Goal: Transaction & Acquisition: Purchase product/service

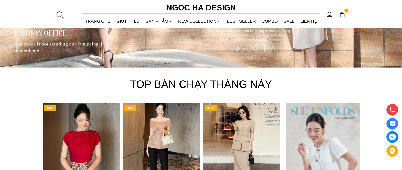
scroll to position [1691, 0]
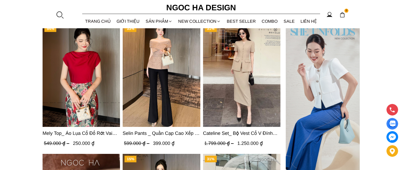
click at [107, 85] on img "Product image - Mely Top_ Áo Lụa Cổ Đổ Rớt Vai A003" at bounding box center [81, 75] width 77 height 103
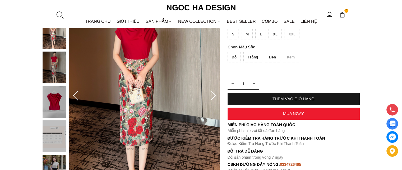
scroll to position [26, 0]
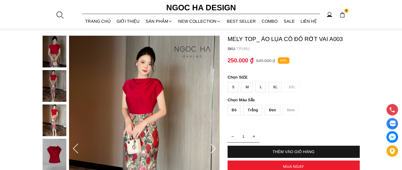
click at [62, 60] on img at bounding box center [55, 52] width 24 height 32
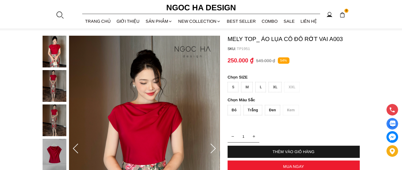
scroll to position [53, 0]
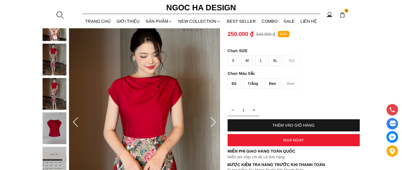
click at [51, 56] on img at bounding box center [55, 60] width 24 height 32
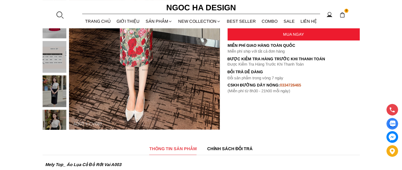
scroll to position [132, 0]
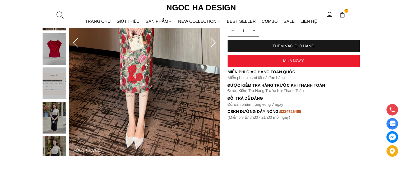
click at [54, 54] on img at bounding box center [55, 49] width 24 height 32
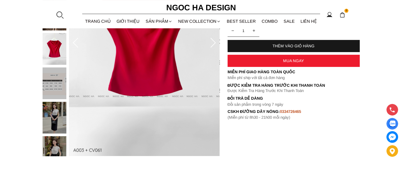
scroll to position [159, 0]
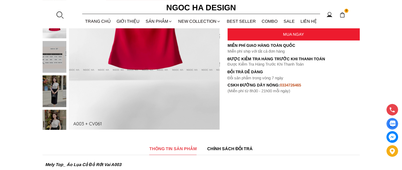
click at [56, 85] on div at bounding box center [56, 57] width 26 height 309
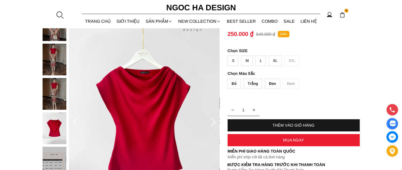
scroll to position [26, 0]
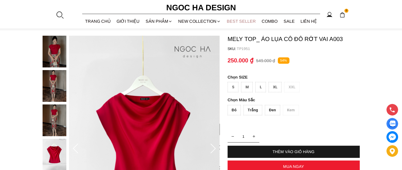
click at [239, 20] on link "BEST SELLER" at bounding box center [241, 21] width 35 height 14
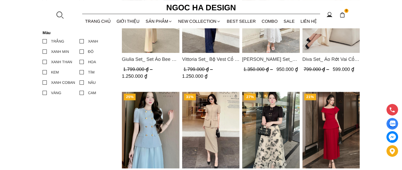
scroll to position [185, 0]
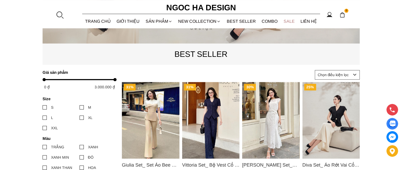
click at [292, 21] on link "SALE" at bounding box center [289, 21] width 17 height 14
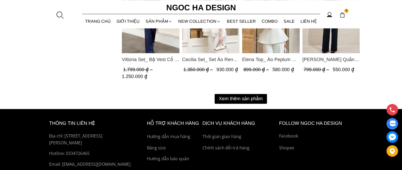
scroll to position [767, 0]
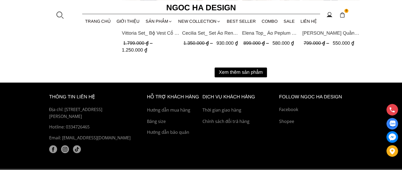
click at [253, 69] on button "Xem thêm sản phẩm" at bounding box center [241, 72] width 52 height 10
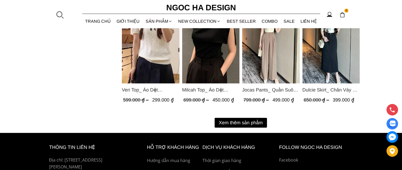
scroll to position [1296, 0]
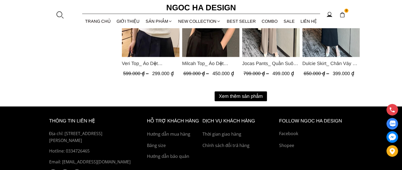
click at [252, 96] on button "Xem thêm sản phẩm" at bounding box center [241, 97] width 52 height 10
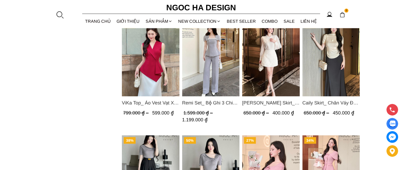
scroll to position [1111, 0]
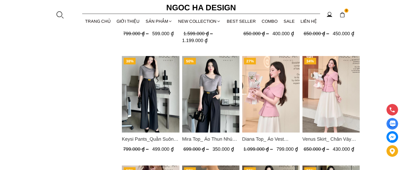
click at [272, 92] on img "Product image - Diana Top_ Áo Vest Choàng Vai Đính Cúc Màu Hồng A1052" at bounding box center [271, 94] width 58 height 77
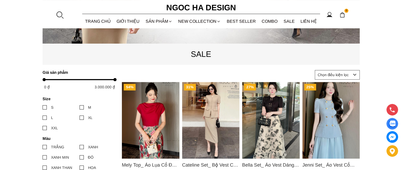
scroll to position [212, 0]
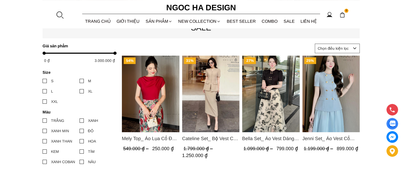
click at [168, 90] on img "Product image - Mely Top_ Áo Lụa Cổ Đổ Rớt Vai A003" at bounding box center [151, 94] width 58 height 77
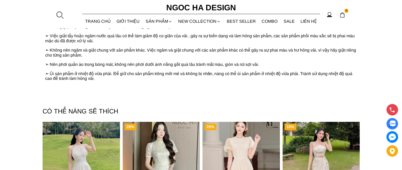
scroll to position [794, 0]
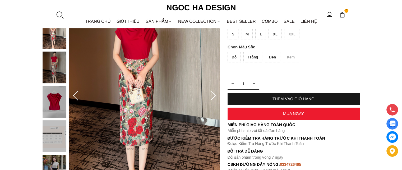
scroll to position [53, 0]
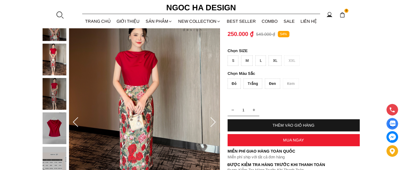
click at [249, 64] on div "M" at bounding box center [247, 61] width 12 height 10
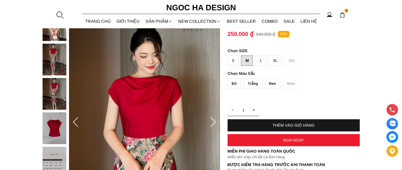
click at [279, 126] on div "THÊM VÀO GIỎ HÀNG" at bounding box center [294, 125] width 132 height 4
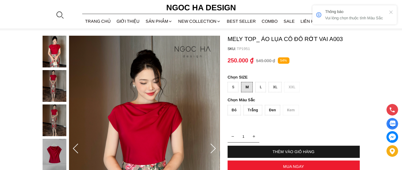
scroll to position [0, 0]
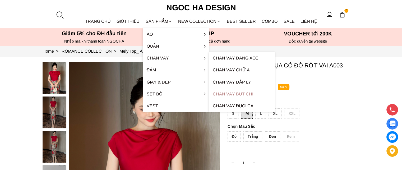
drag, startPoint x: 224, startPoint y: 69, endPoint x: 229, endPoint y: 90, distance: 21.3
click at [229, 90] on ul "Chân váy dáng xòe Chân váy chữ A Chân váy dập ly Chân váy bút chì Chân váy đuôi…" at bounding box center [242, 82] width 66 height 60
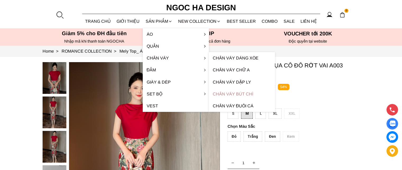
click at [230, 92] on link "Chân váy bút chì" at bounding box center [242, 94] width 66 height 12
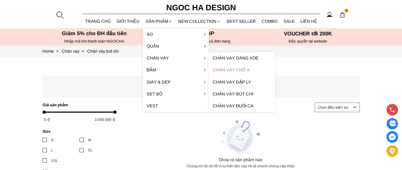
click at [220, 70] on link "Chân váy chữ A" at bounding box center [242, 70] width 66 height 12
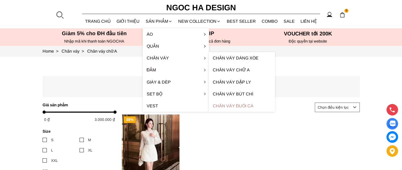
click at [232, 104] on link "Chân váy đuôi cá" at bounding box center [242, 106] width 66 height 12
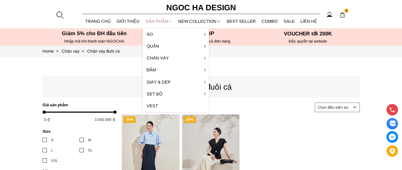
click at [154, 19] on div "SẢN PHẨM" at bounding box center [159, 21] width 33 height 14
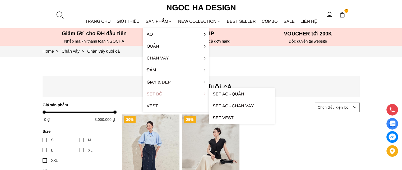
click at [159, 92] on link "Set Bộ" at bounding box center [176, 94] width 66 height 12
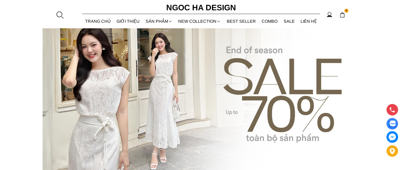
scroll to position [26, 0]
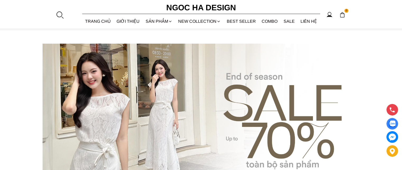
click at [207, 94] on source at bounding box center [201, 123] width 317 height 159
click at [173, 85] on source at bounding box center [201, 123] width 317 height 159
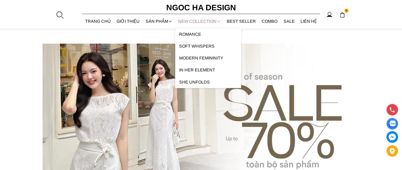
click at [211, 23] on link "NEW COLLECTION" at bounding box center [199, 21] width 49 height 14
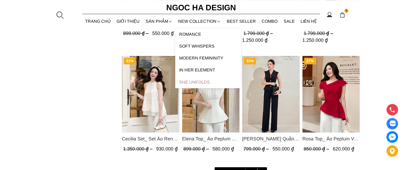
scroll to position [688, 0]
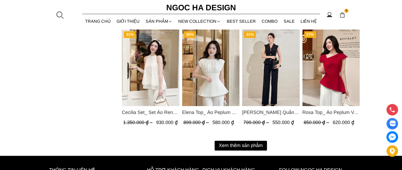
click at [247, 144] on button "Xem thêm sản phẩm" at bounding box center [241, 146] width 52 height 10
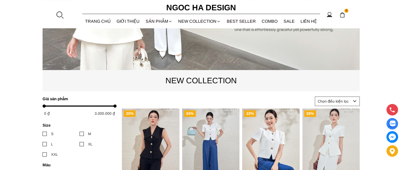
scroll to position [185, 0]
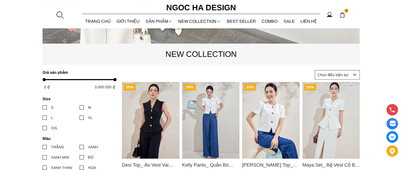
click at [352, 76] on select "Chọn điều kiện lọc Bán chạy nhất Tên sản phẩm A - Z Tên sản phẩm Z - A Giá từ c…" at bounding box center [337, 75] width 45 height 10
click at [315, 70] on select "Chọn điều kiện lọc Bán chạy nhất Tên sản phẩm A - Z Tên sản phẩm Z - A Giá từ c…" at bounding box center [337, 75] width 45 height 10
click at [353, 74] on select "Chọn điều kiện lọc Bán chạy nhất Tên sản phẩm A - Z Tên sản phẩm Z - A Giá từ c…" at bounding box center [337, 75] width 45 height 10
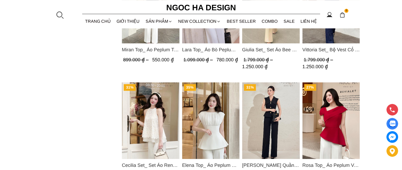
scroll to position [741, 0]
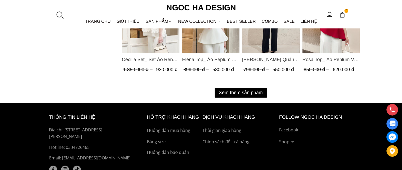
click at [263, 92] on button "Xem thêm sản phẩm" at bounding box center [241, 93] width 52 height 10
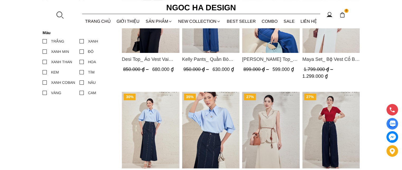
scroll to position [185, 0]
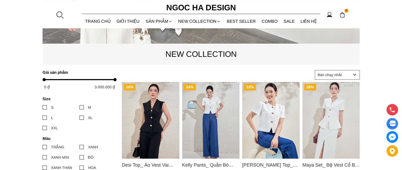
click at [346, 74] on select "Chọn điều kiện lọc Bán chạy nhất Tên sản phẩm A - Z Tên sản phẩm Z - A Giá từ c…" at bounding box center [337, 75] width 45 height 10
click at [315, 70] on select "Chọn điều kiện lọc Bán chạy nhất Tên sản phẩm A - Z Tên sản phẩm Z - A Giá từ c…" at bounding box center [337, 75] width 45 height 10
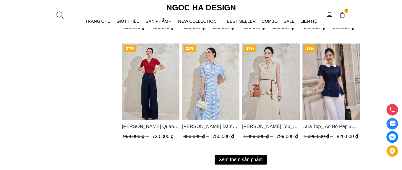
scroll to position [688, 0]
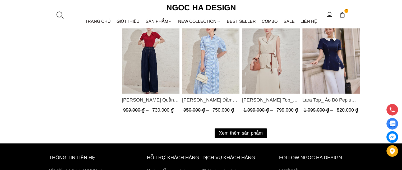
click at [259, 131] on button "Xem thêm sản phẩm" at bounding box center [241, 133] width 52 height 10
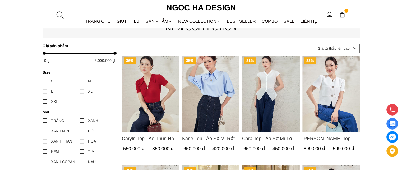
scroll to position [159, 0]
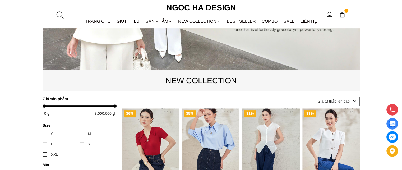
click at [354, 101] on select "Chọn điều kiện lọc Bán chạy nhất Tên sản phẩm A - Z Tên sản phẩm Z - A Giá từ c…" at bounding box center [337, 102] width 45 height 10
select select "title_ascending"
click at [315, 97] on select "Chọn điều kiện lọc Bán chạy nhất Tên sản phẩm A - Z Tên sản phẩm Z - A Giá từ c…" at bounding box center [337, 102] width 45 height 10
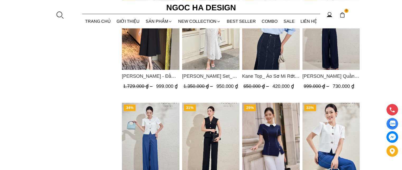
scroll to position [688, 0]
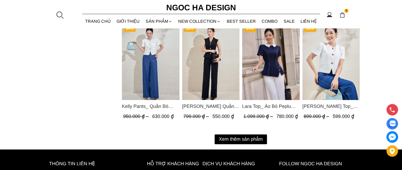
click at [251, 138] on button "Xem thêm sản phẩm" at bounding box center [241, 139] width 52 height 10
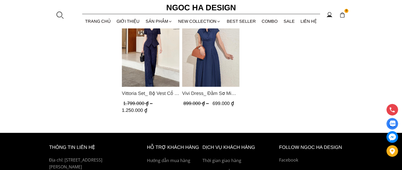
scroll to position [873, 0]
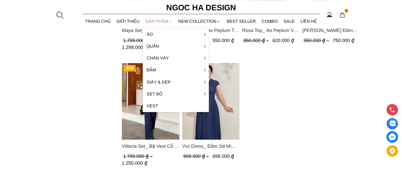
click at [155, 21] on div "SẢN PHẨM" at bounding box center [159, 21] width 33 height 14
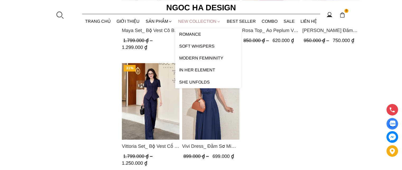
click at [195, 20] on link "NEW COLLECTION" at bounding box center [199, 21] width 49 height 14
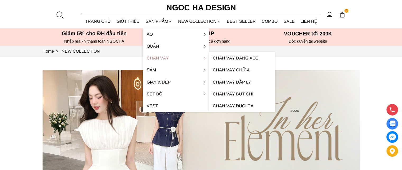
click at [154, 55] on link "Chân váy" at bounding box center [176, 58] width 66 height 12
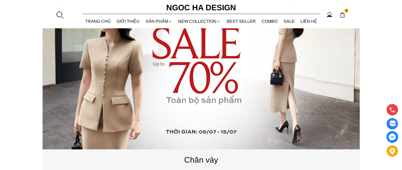
scroll to position [26, 0]
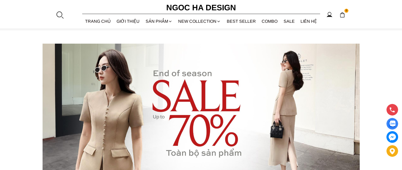
click at [221, 90] on source at bounding box center [201, 123] width 317 height 159
click at [266, 22] on link "Combo" at bounding box center [270, 21] width 22 height 14
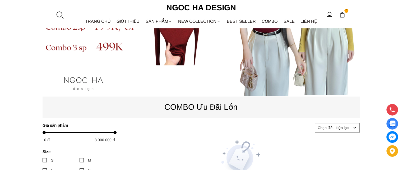
scroll to position [53, 0]
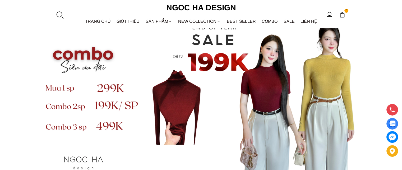
click at [231, 128] on source at bounding box center [201, 96] width 317 height 159
click at [286, 21] on link "SALE" at bounding box center [289, 21] width 17 height 14
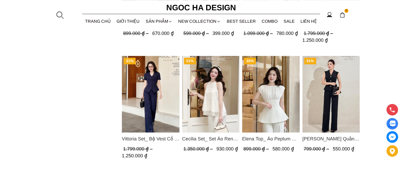
scroll to position [767, 0]
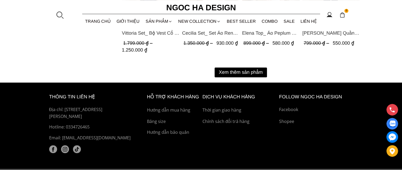
click at [257, 72] on button "Xem thêm sản phẩm" at bounding box center [241, 72] width 52 height 10
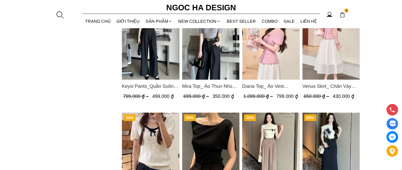
scroll to position [1111, 0]
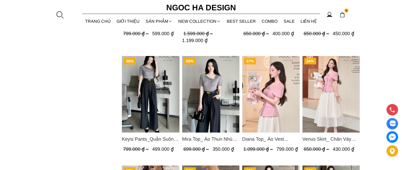
click at [279, 121] on img "Product image - Diana Top_ Áo Vest Choàng Vai Đính Cúc Màu Hồng A1052" at bounding box center [271, 94] width 58 height 77
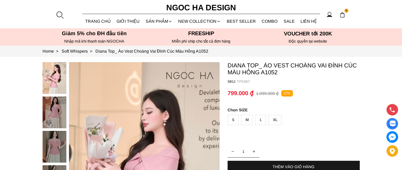
scroll to position [79, 0]
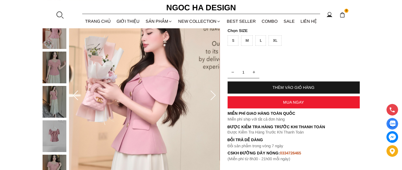
click at [56, 74] on img at bounding box center [55, 68] width 24 height 32
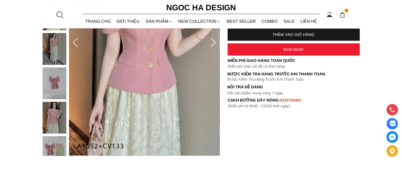
scroll to position [159, 0]
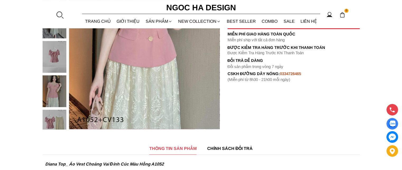
click at [58, 95] on img at bounding box center [55, 91] width 24 height 32
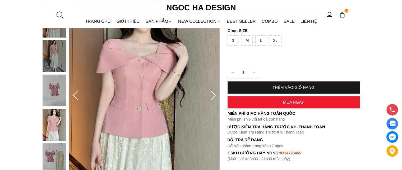
scroll to position [53, 0]
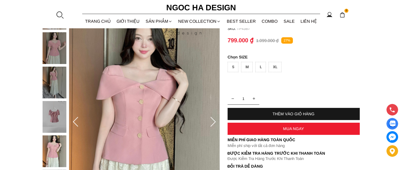
click at [246, 64] on div "M" at bounding box center [247, 67] width 12 height 10
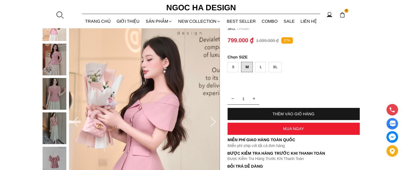
click at [258, 112] on div "THÊM VÀO GIỎ HÀNG" at bounding box center [294, 114] width 132 height 4
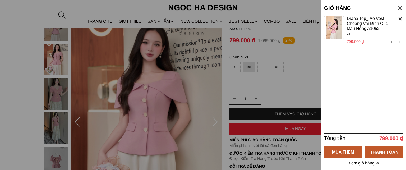
click at [290, 21] on div at bounding box center [203, 85] width 406 height 170
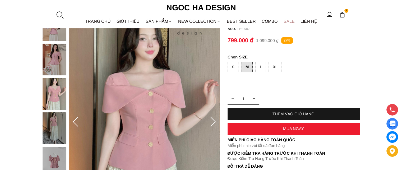
click at [288, 22] on link "SALE" at bounding box center [289, 21] width 17 height 14
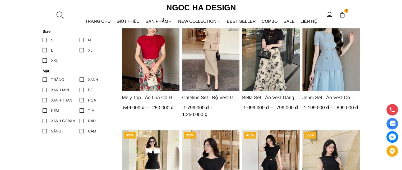
scroll to position [200, 0]
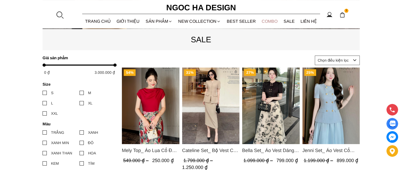
click at [274, 23] on link "Combo" at bounding box center [270, 21] width 22 height 14
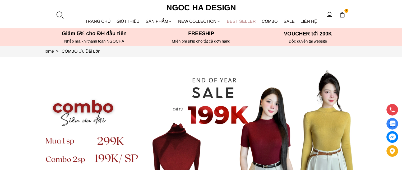
click at [244, 23] on link "BEST SELLER" at bounding box center [241, 21] width 35 height 14
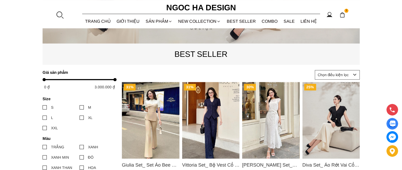
scroll to position [132, 0]
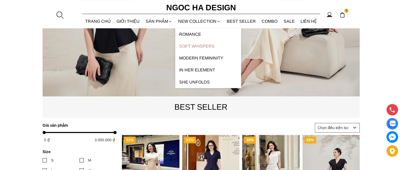
click at [201, 45] on link "Soft Whispers" at bounding box center [208, 46] width 66 height 12
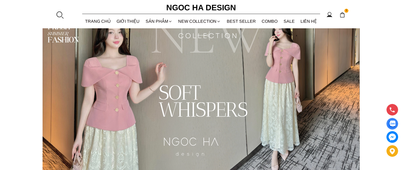
scroll to position [26, 0]
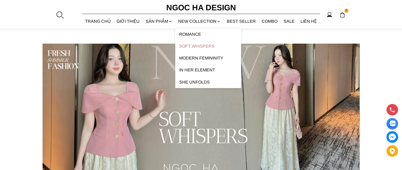
click at [200, 47] on link "Soft Whispers" at bounding box center [208, 46] width 66 height 12
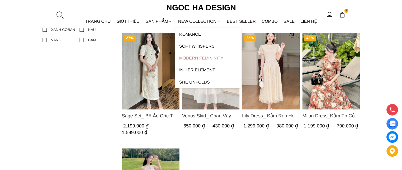
scroll to position [291, 0]
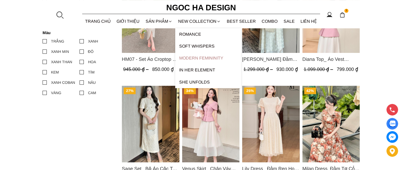
click at [207, 58] on link "Modern Femininity" at bounding box center [208, 58] width 66 height 12
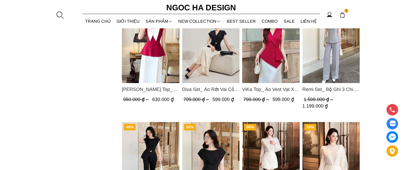
scroll to position [476, 0]
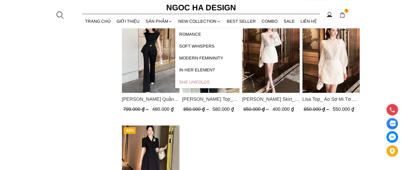
click at [206, 81] on link "SHE UNFOLDS" at bounding box center [208, 82] width 66 height 12
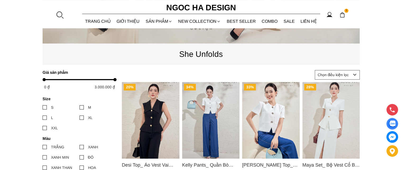
scroll to position [159, 0]
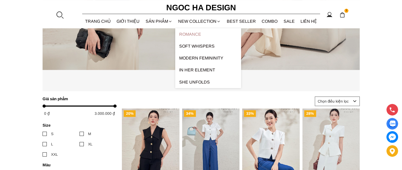
click at [194, 31] on link "ROMANCE" at bounding box center [208, 34] width 66 height 12
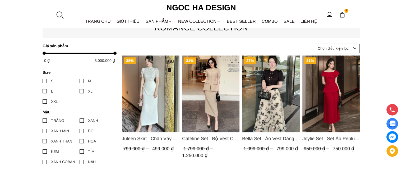
scroll to position [238, 0]
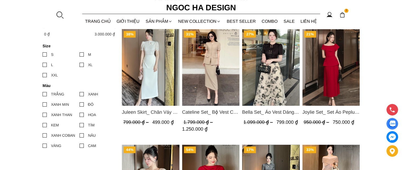
click at [149, 75] on img "Product image - Juleen Skirt_ Chân Váy Tà Hông Xẻ Sườn Màu Trắng CV122" at bounding box center [151, 67] width 58 height 77
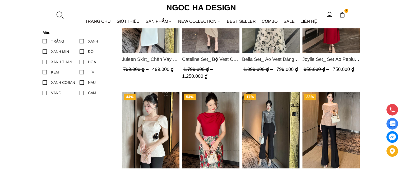
scroll to position [265, 0]
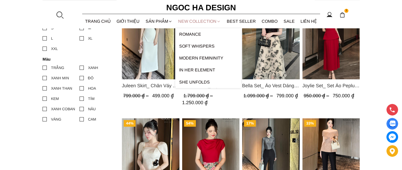
click at [194, 22] on link "NEW COLLECTION" at bounding box center [199, 21] width 49 height 14
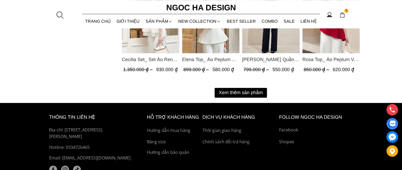
scroll to position [767, 0]
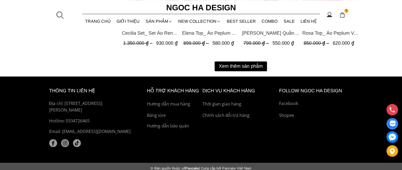
click at [237, 64] on button "Xem thêm sản phẩm" at bounding box center [241, 66] width 52 height 10
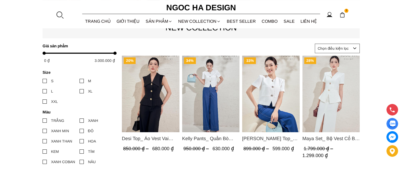
scroll to position [106, 0]
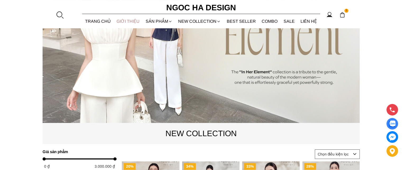
click at [134, 20] on link "GIỚI THIỆU" at bounding box center [128, 21] width 29 height 14
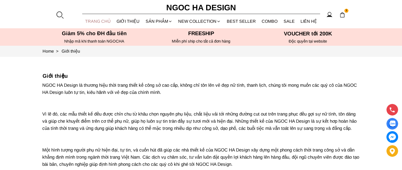
click at [103, 20] on link "TRANG CHỦ" at bounding box center [98, 21] width 32 height 14
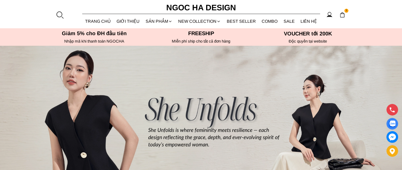
click at [342, 16] on img at bounding box center [343, 15] width 6 height 6
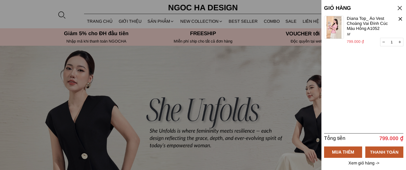
click at [208, 24] on div at bounding box center [203, 85] width 406 height 170
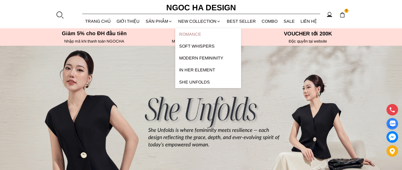
click at [195, 32] on link "ROMANCE" at bounding box center [208, 34] width 66 height 12
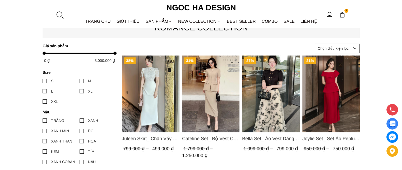
scroll to position [344, 0]
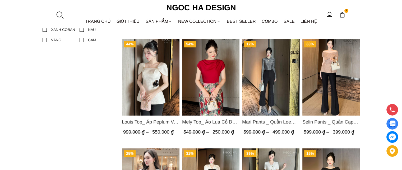
click at [210, 89] on img "Product image - Mely Top_ Áo Lụa Cổ Đổ Rớt Vai A003" at bounding box center [211, 77] width 58 height 77
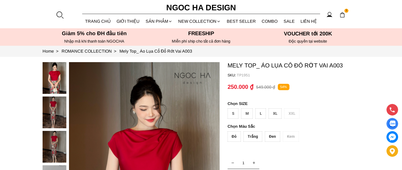
click at [248, 113] on div "M" at bounding box center [247, 113] width 12 height 10
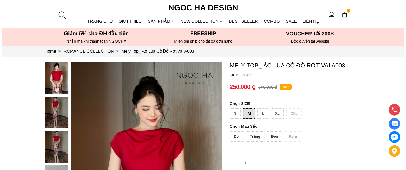
scroll to position [53, 0]
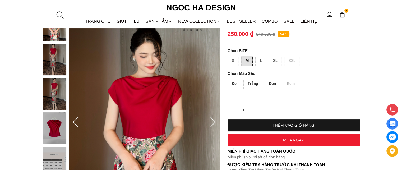
click at [300, 123] on div "THÊM VÀO GIỎ HÀNG" at bounding box center [294, 125] width 132 height 4
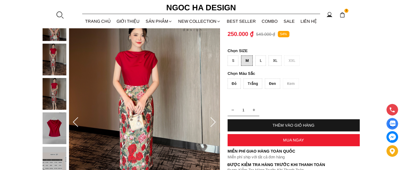
click at [234, 85] on div "Đỏ" at bounding box center [234, 84] width 13 height 10
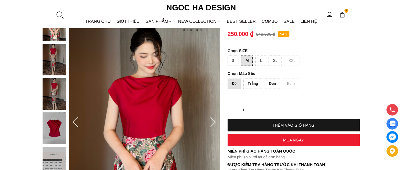
click at [273, 124] on div "THÊM VÀO GIỎ HÀNG" at bounding box center [294, 125] width 132 height 4
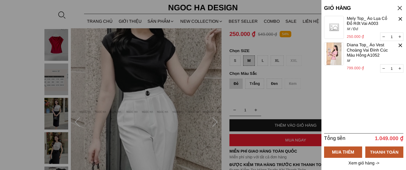
click at [363, 164] on p "Xem giỏ hàng ->" at bounding box center [364, 163] width 33 height 5
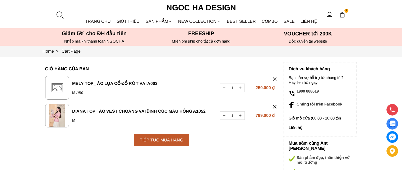
click at [175, 139] on div "TIẾP TỤC MUA HÀNG" at bounding box center [162, 140] width 56 height 7
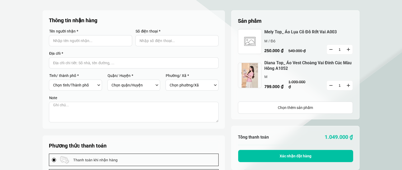
click at [110, 41] on input "Input Nhập tên người nhận..." at bounding box center [90, 40] width 83 height 11
type input "Nguyễn Thị Thúy"
type input "0947674507"
click at [102, 63] on input "Input address with auto completion" at bounding box center [134, 62] width 170 height 11
type input "CT11 KĐT Kim Văn Kim Lũ"
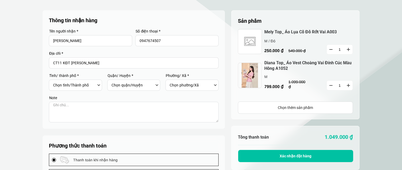
click at [95, 75] on label "Tỉnh/ thành phố *" at bounding box center [75, 76] width 53 height 4
click at [73, 75] on label "Tỉnh/ thành phố *" at bounding box center [75, 76] width 53 height 4
click at [77, 82] on select "Chọn tỉnh/Thành phố Hà Nội Hồ Chí Minh An Giang Bà Rịa-Vũng Tàu Bạc Liêu Bắc Gi…" at bounding box center [74, 85] width 43 height 9
select select "101"
click at [53, 81] on select "Chọn tỉnh/Thành phố Hà Nội Hồ Chí Minh An Giang Bà Rịa-Vũng Tàu Bạc Liêu Bắc Gi…" at bounding box center [74, 85] width 43 height 9
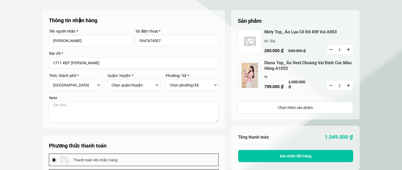
click at [142, 87] on select "Chọn quận/Huyện Huyện Ba Vì Huyện Chương Mỹ Huyện Đan Phượng Huyện Đông Anh Huy…" at bounding box center [133, 85] width 43 height 9
select select "10108"
click at [112, 81] on select "Chọn quận/Huyện Huyện Ba Vì Huyện Chương Mỹ Huyện Đan Phượng Huyện Đông Anh Huy…" at bounding box center [133, 85] width 43 height 9
click at [167, 85] on div "Chọn phường/Xã Phường Đại Kim Phường Định Công Phường Giáp Bát Phường Hoàng Liệ…" at bounding box center [192, 85] width 53 height 11
click at [181, 86] on select "Chọn phường/Xã Phường Đại Kim Phường Định Công Phường Giáp Bát Phường Hoàng Liệ…" at bounding box center [191, 85] width 43 height 9
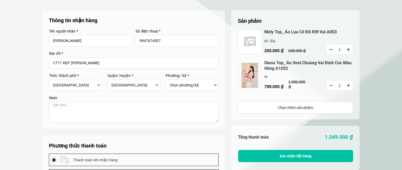
select select "1010815"
click at [170, 81] on select "Chọn phường/Xã Phường Đại Kim Phường Định Công Phường Giáp Bát Phường Hoàng Liệ…" at bounding box center [191, 85] width 43 height 9
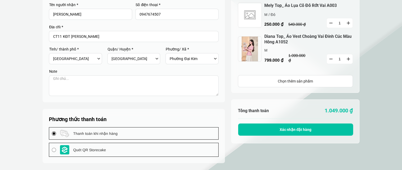
click at [260, 127] on button "Xác nhận đặt hàng" at bounding box center [295, 130] width 115 height 12
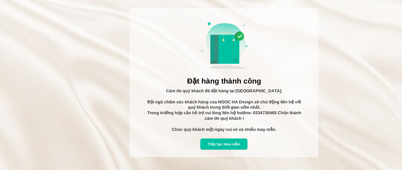
click at [234, 145] on div "Tiếp tục mua sắm" at bounding box center [223, 144] width 47 height 6
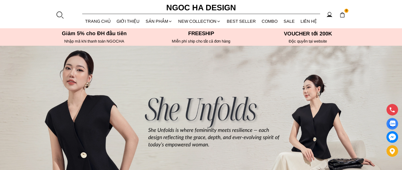
click at [328, 12] on icon at bounding box center [329, 14] width 7 height 7
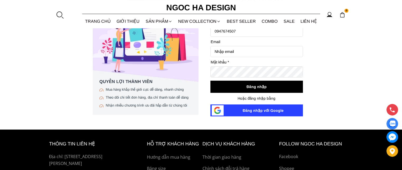
scroll to position [53, 0]
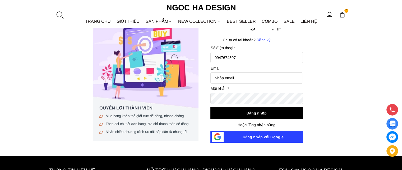
click at [266, 112] on button "Đăng nhập" at bounding box center [257, 113] width 93 height 12
click at [262, 40] on p "Đăng ký" at bounding box center [280, 40] width 46 height 5
click at [266, 40] on p "Đăng ký" at bounding box center [280, 40] width 46 height 5
click at [266, 137] on div "Đăng nhập với Google" at bounding box center [263, 137] width 79 height 6
click at [252, 79] on input "Input email" at bounding box center [257, 77] width 93 height 11
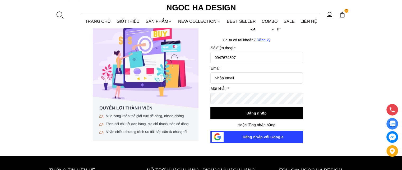
type input "ktshift@gmail.com"
click at [265, 115] on button "Đăng nhập" at bounding box center [257, 113] width 93 height 12
click at [266, 137] on div "Đăng nhập với Google" at bounding box center [263, 137] width 79 height 6
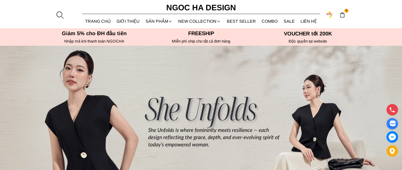
click at [330, 14] on img at bounding box center [329, 14] width 7 height 7
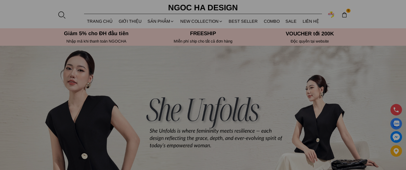
click at [315, 22] on div at bounding box center [203, 85] width 406 height 170
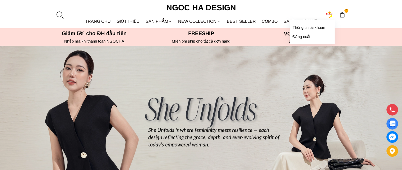
click at [323, 26] on h6 "Thông tin tài khoản" at bounding box center [313, 27] width 40 height 4
click at [323, 29] on h6 "Thông tin tài khoản" at bounding box center [313, 27] width 40 height 4
click at [300, 26] on h6 "Thông tin tài khoản" at bounding box center [313, 27] width 40 height 4
click at [309, 27] on h6 "Thông tin tài khoản" at bounding box center [313, 27] width 40 height 4
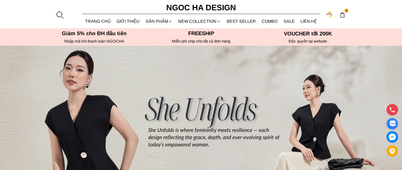
click at [342, 14] on img at bounding box center [343, 15] width 6 height 6
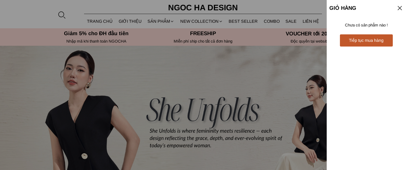
click at [354, 42] on div "Tiếp tục mua hàng" at bounding box center [366, 40] width 53 height 7
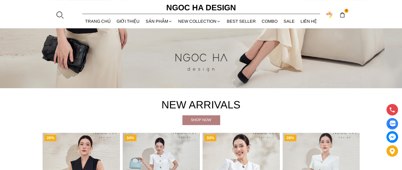
scroll to position [238, 0]
